Goal: Check status: Check status

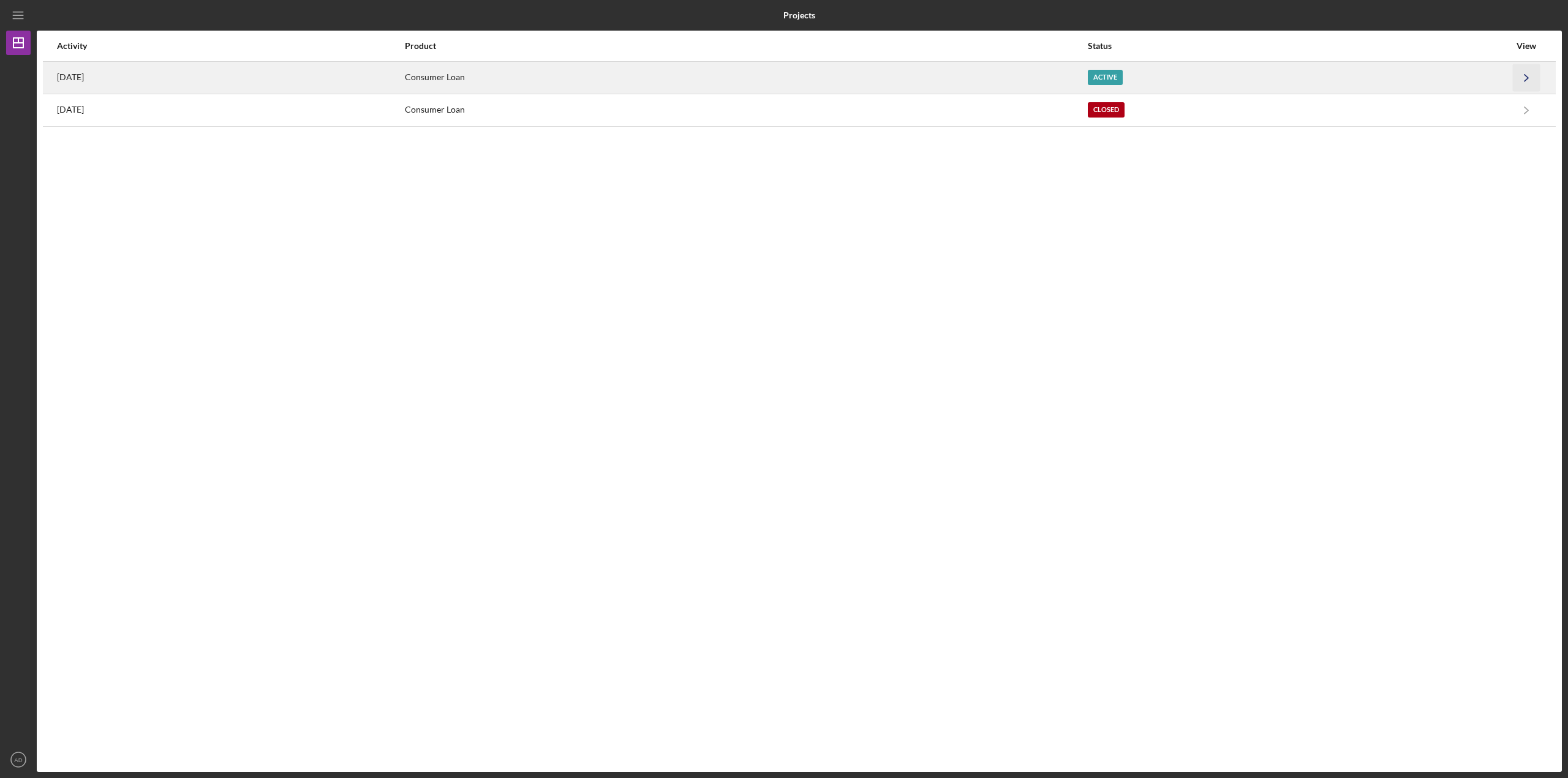
click at [1530, 74] on icon "Icon/Navigate" at bounding box center [1527, 77] width 28 height 28
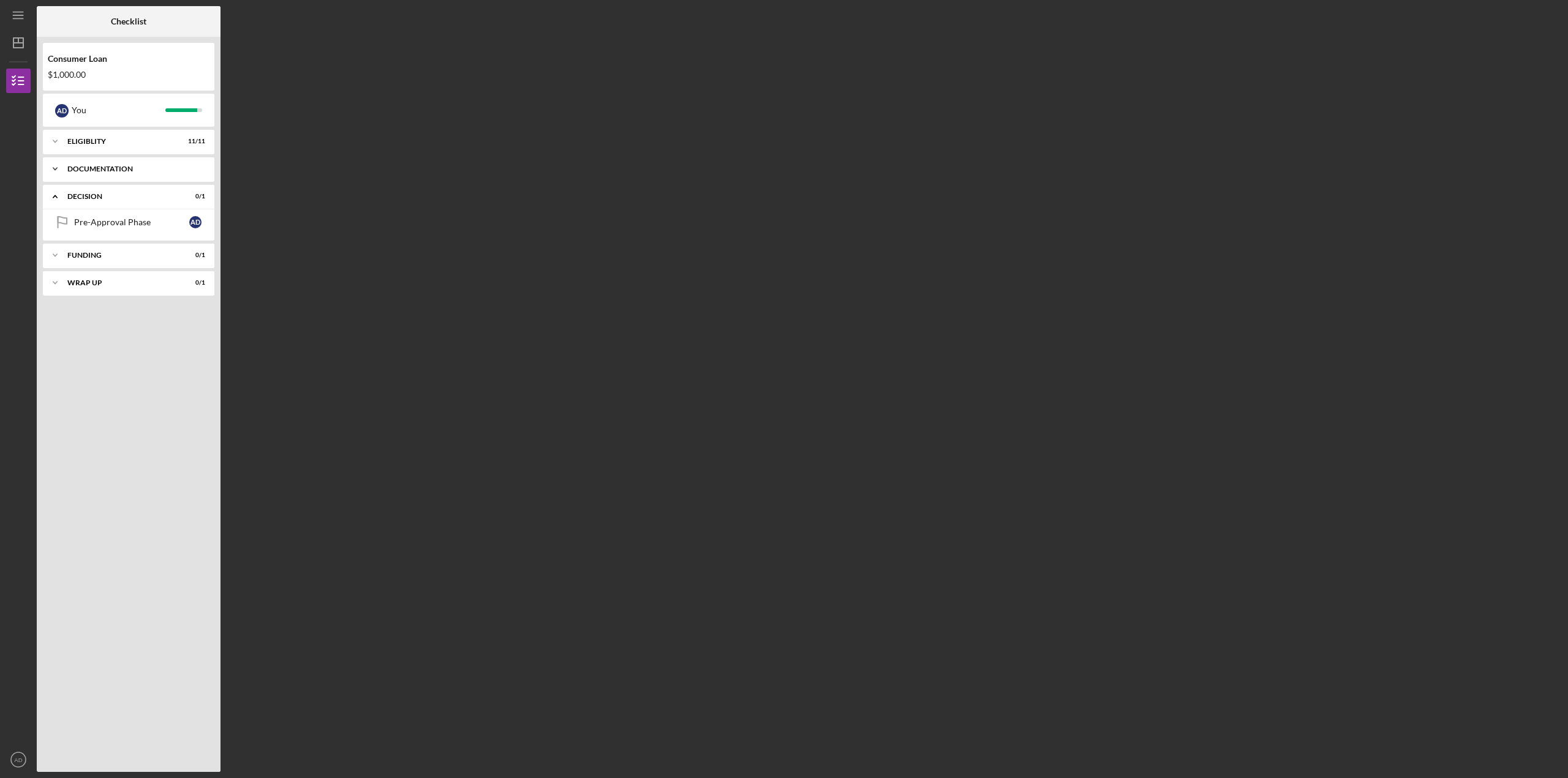
click at [55, 169] on polyline at bounding box center [55, 169] width 4 height 2
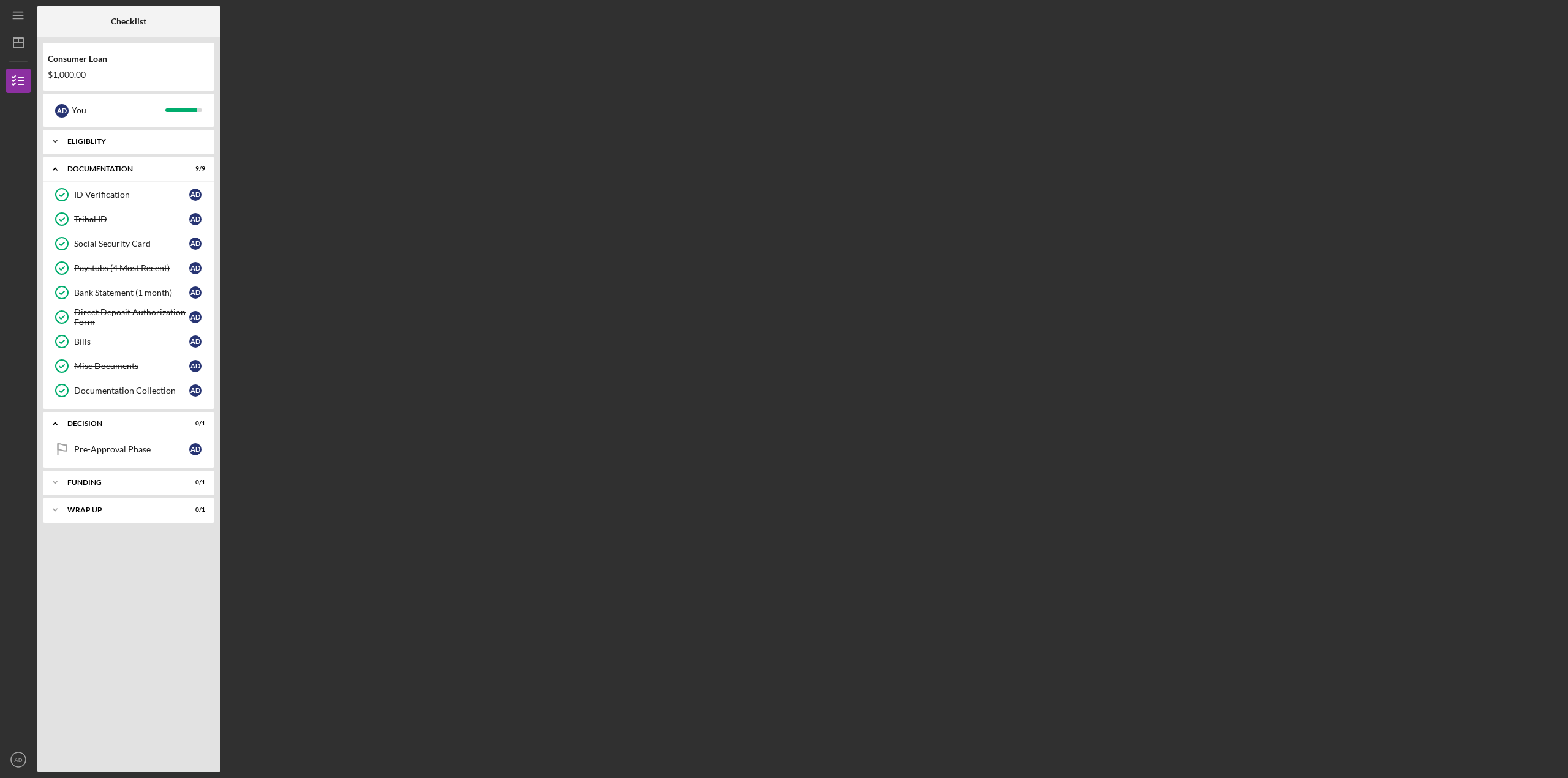
click at [53, 142] on icon "Icon/Expander" at bounding box center [55, 141] width 25 height 25
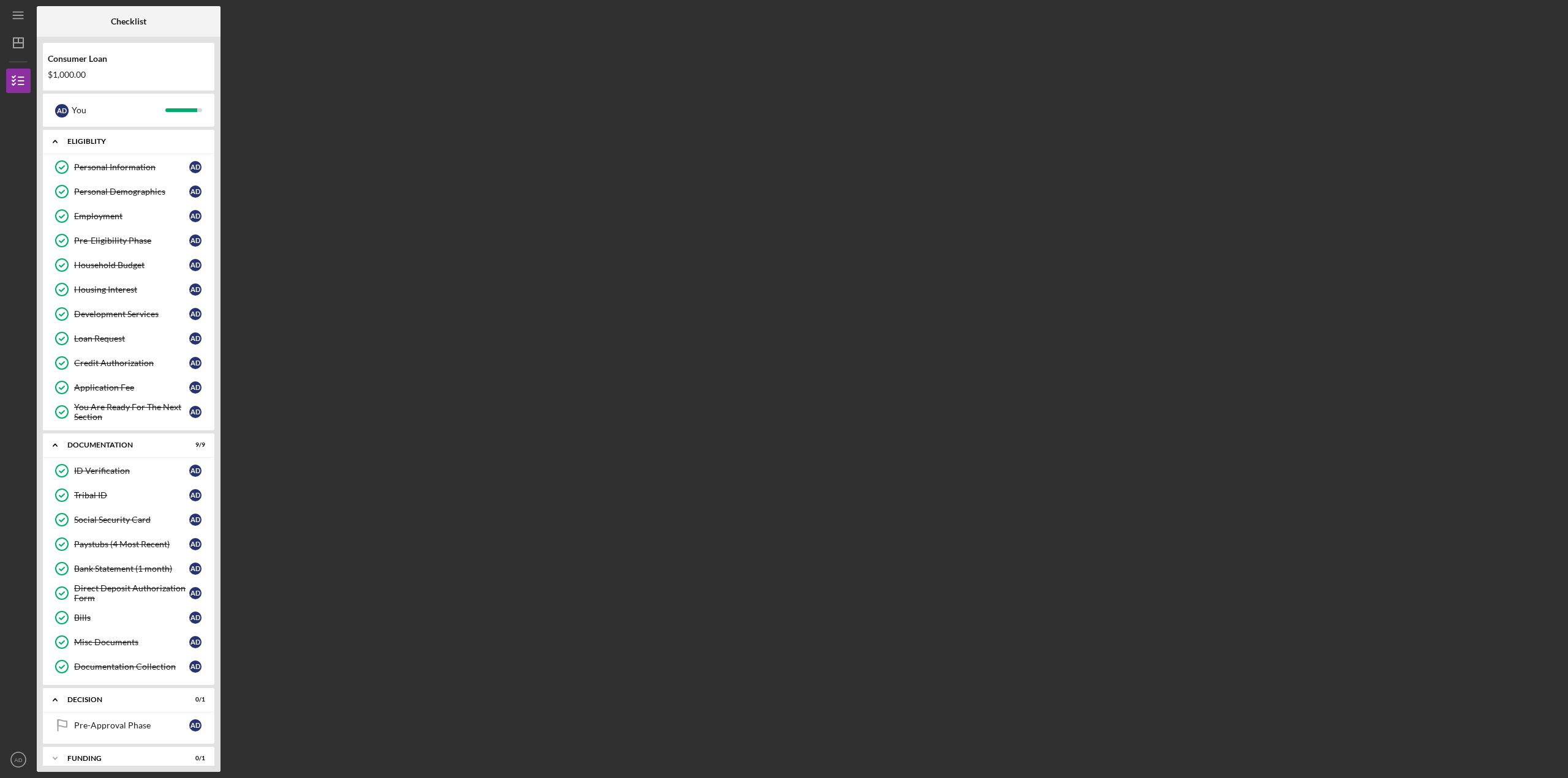
click at [51, 142] on icon "Icon/Expander" at bounding box center [55, 141] width 25 height 25
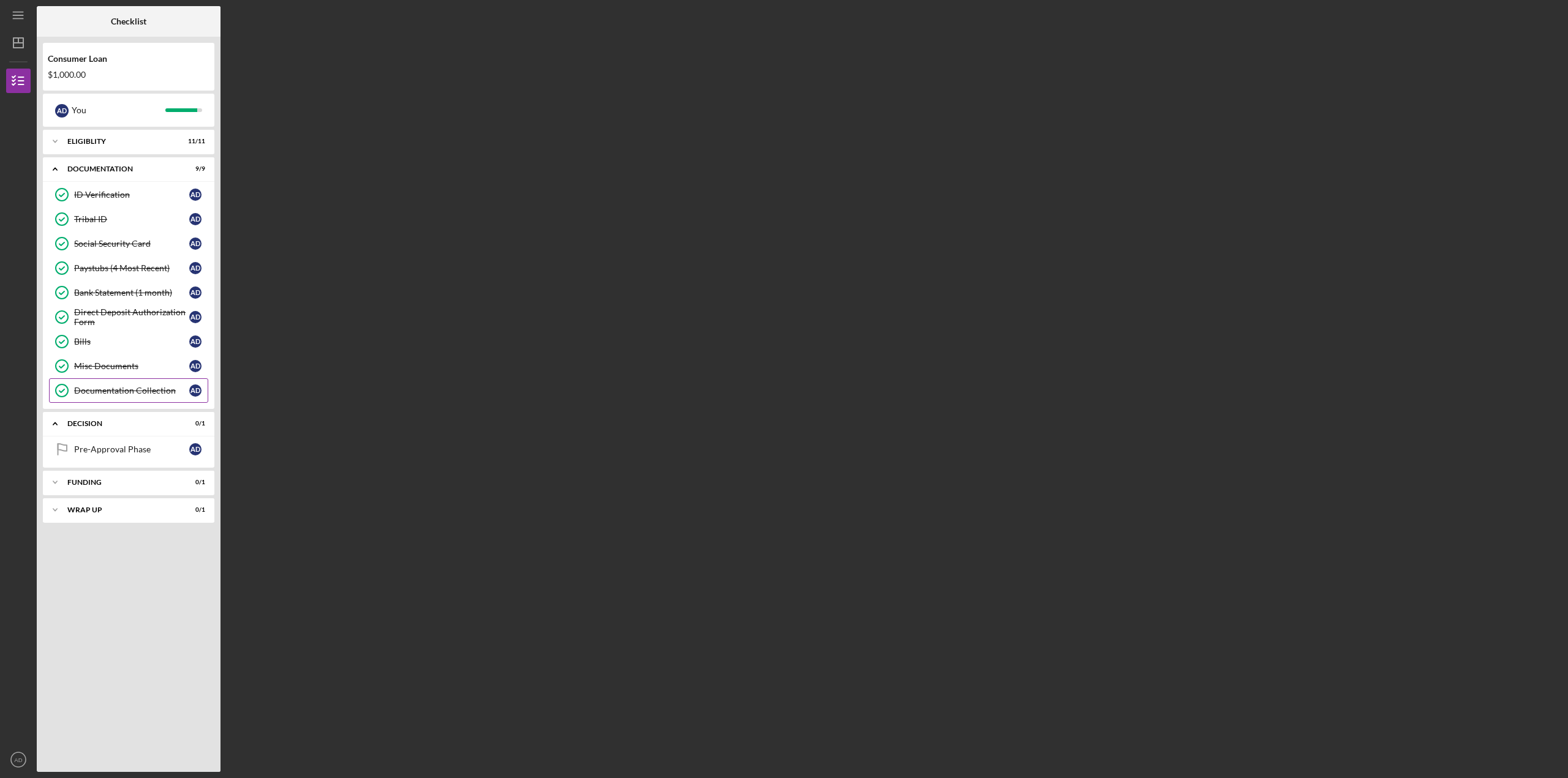
click at [120, 398] on link "Documentation Collection Documentation Collection A D" at bounding box center [128, 391] width 159 height 25
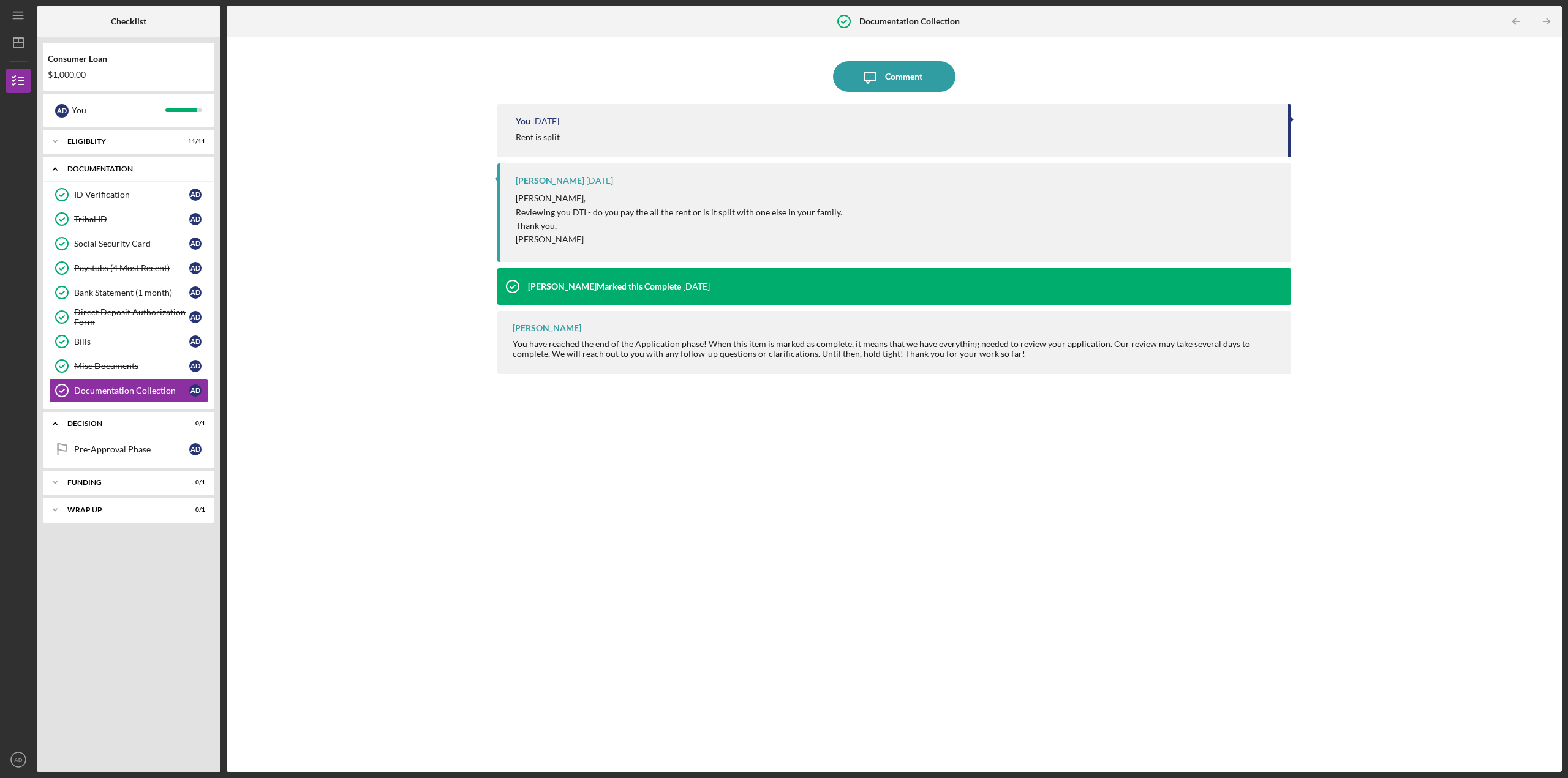
click at [51, 169] on icon "Icon/Expander" at bounding box center [55, 169] width 25 height 25
